Goal: Find specific page/section: Find specific page/section

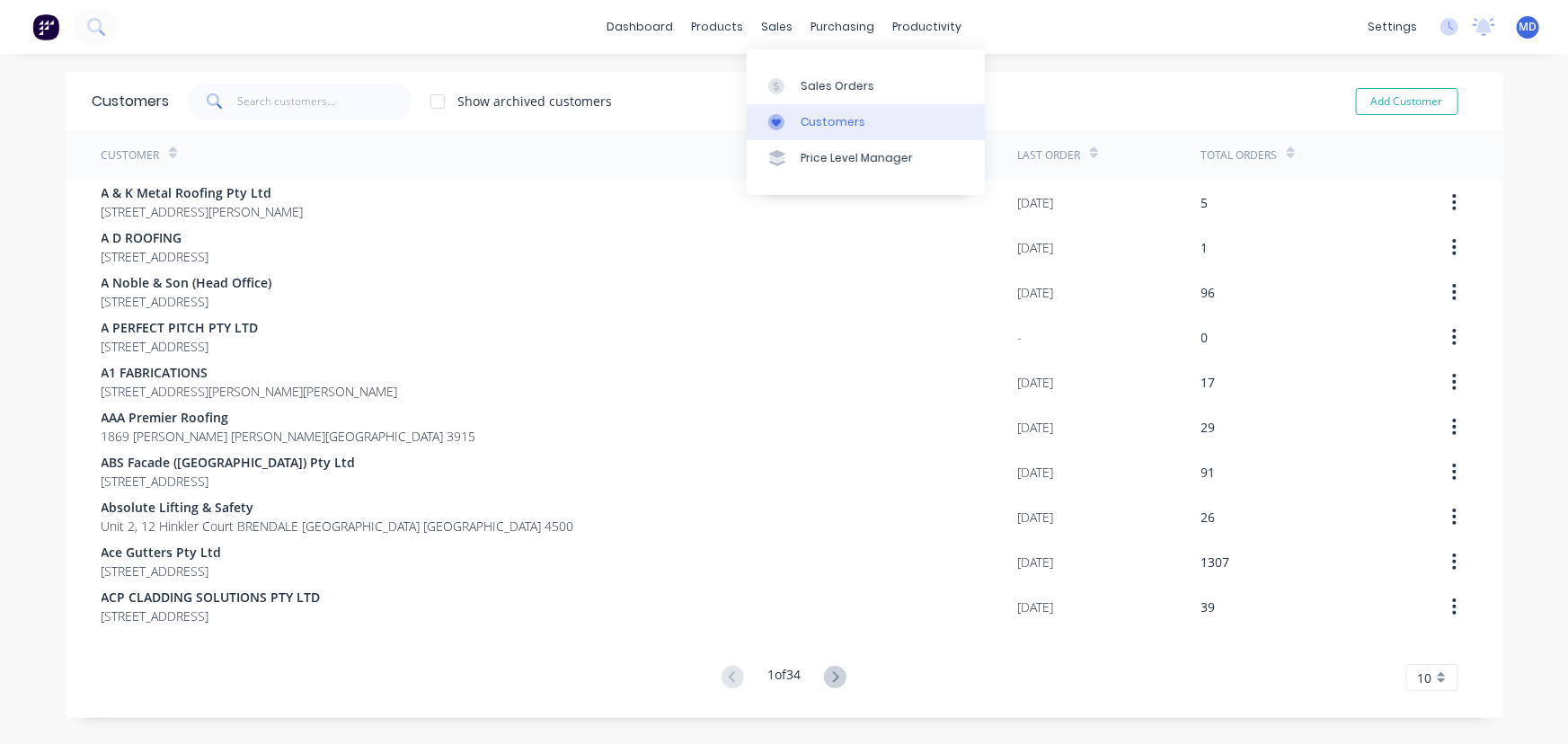
click at [836, 127] on div "Customers" at bounding box center [832, 121] width 65 height 16
click at [308, 110] on input "text" at bounding box center [325, 102] width 175 height 36
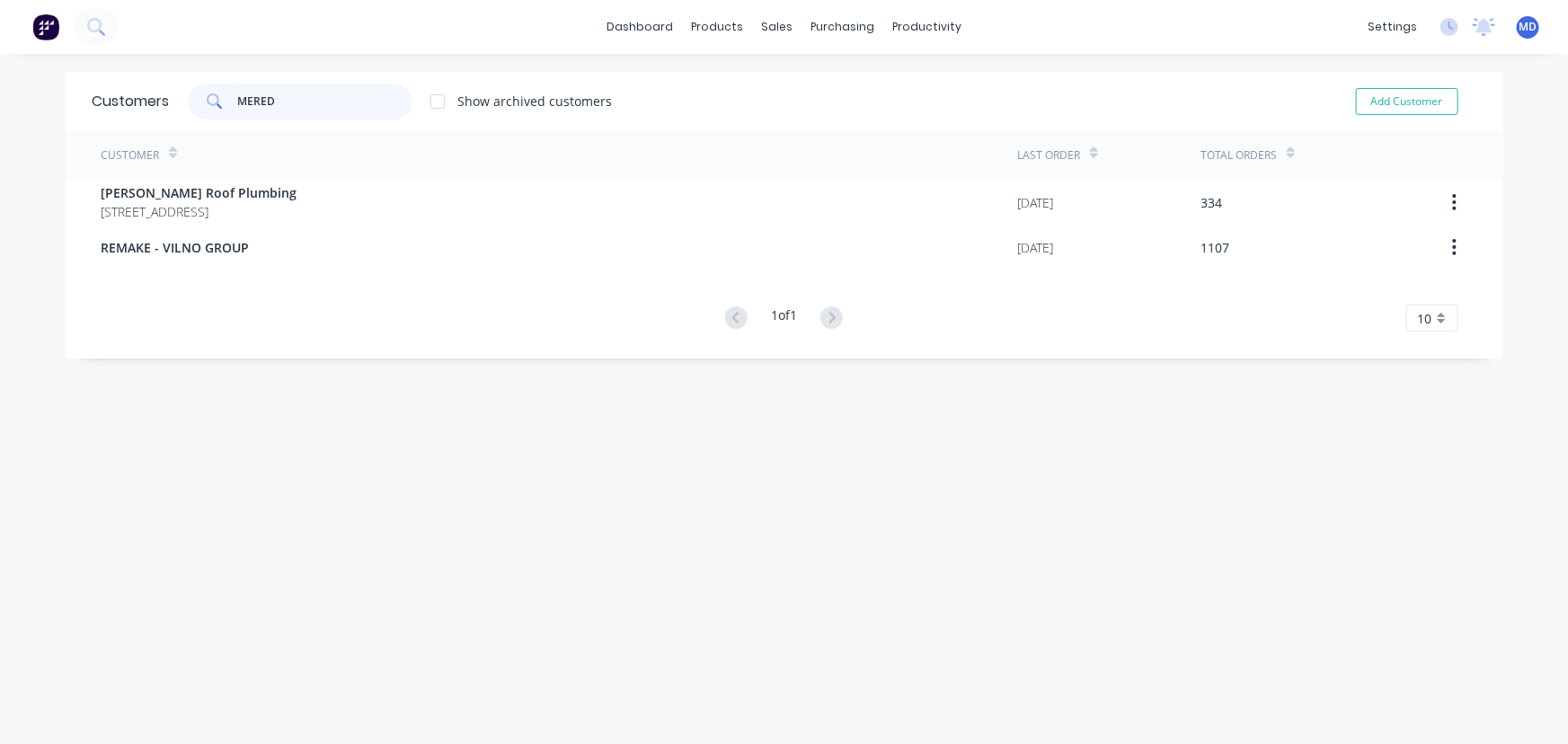
type input "MERED"
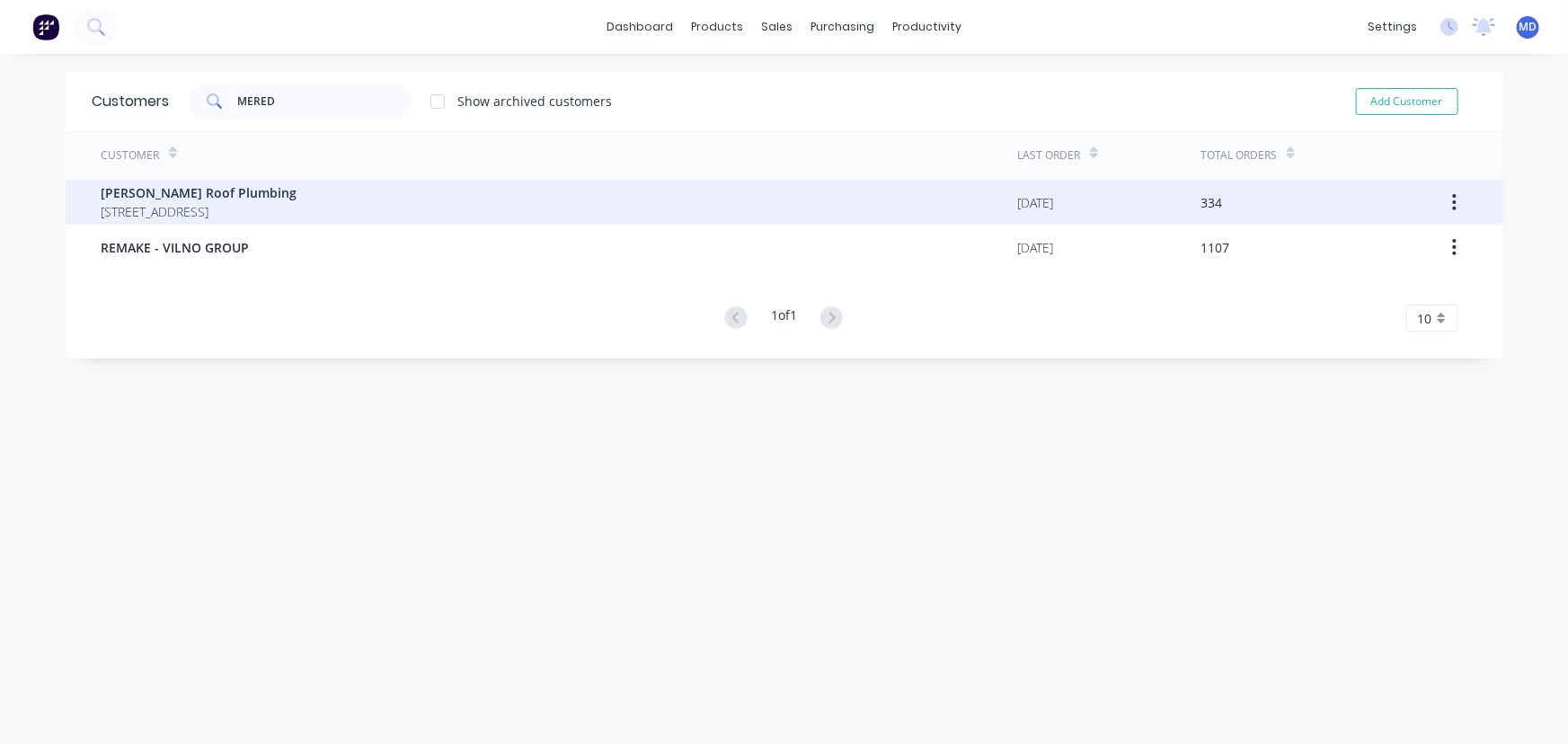
click at [202, 187] on span "[PERSON_NAME] Roof Plumbing" at bounding box center [200, 193] width 196 height 19
